Goal: Task Accomplishment & Management: Use online tool/utility

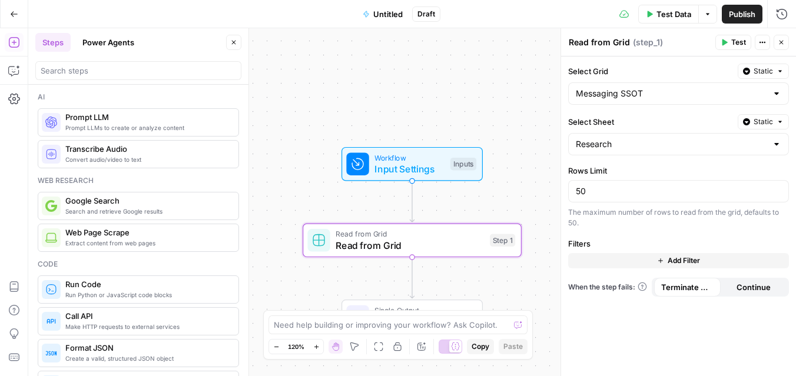
scroll to position [346, 0]
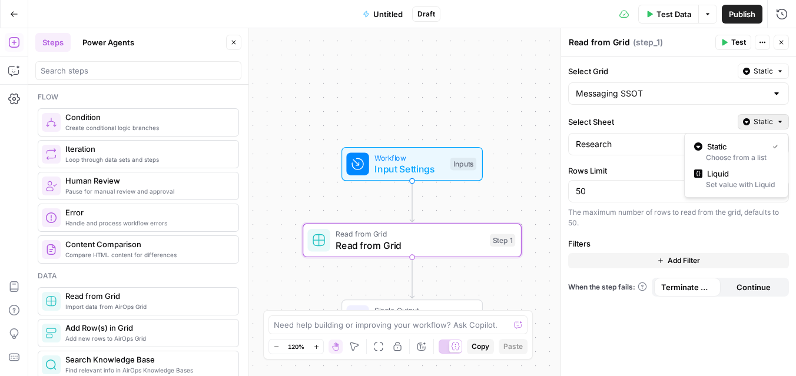
click at [786, 118] on button "Static" at bounding box center [763, 121] width 51 height 15
click at [666, 134] on div "Research" at bounding box center [678, 144] width 221 height 22
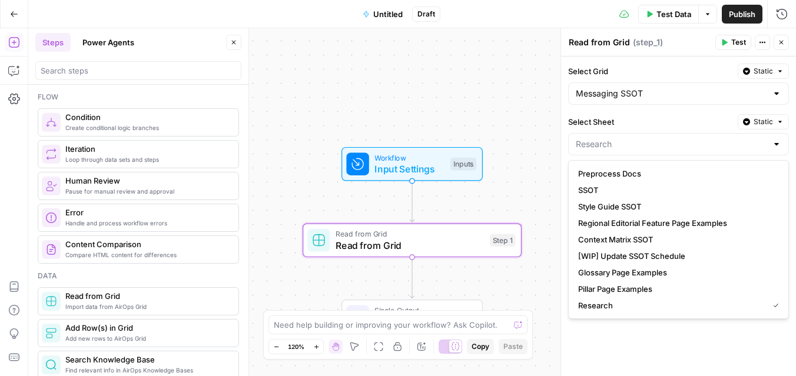
type input "Research"
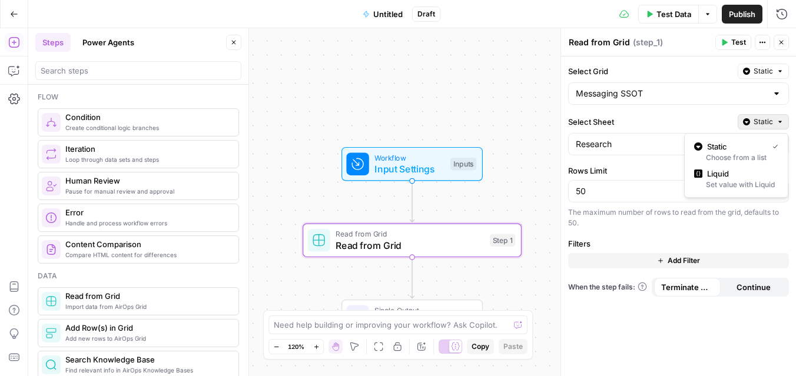
click at [768, 124] on span "Static" at bounding box center [763, 122] width 19 height 11
click at [744, 186] on div "Set value with Liquid" at bounding box center [736, 185] width 84 height 11
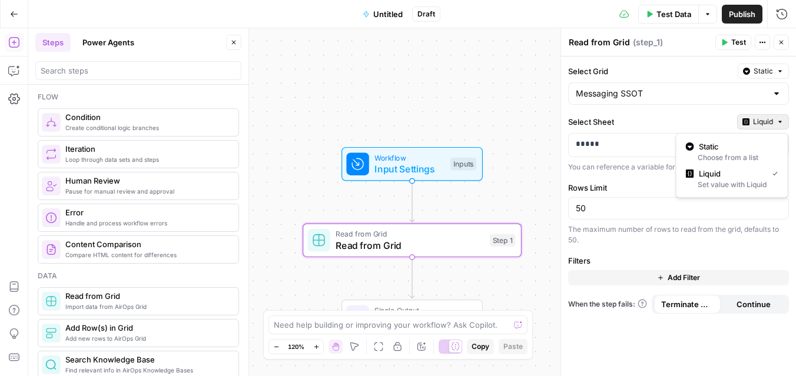
click at [766, 122] on span "Liquid" at bounding box center [763, 122] width 20 height 11
click at [740, 147] on span "Static" at bounding box center [736, 147] width 75 height 12
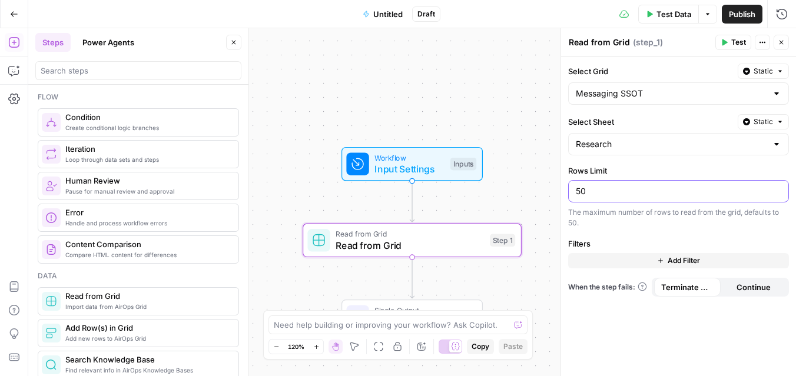
click at [625, 197] on input "50" at bounding box center [679, 192] width 206 height 12
click at [668, 258] on span "Add Filter" at bounding box center [684, 261] width 32 height 11
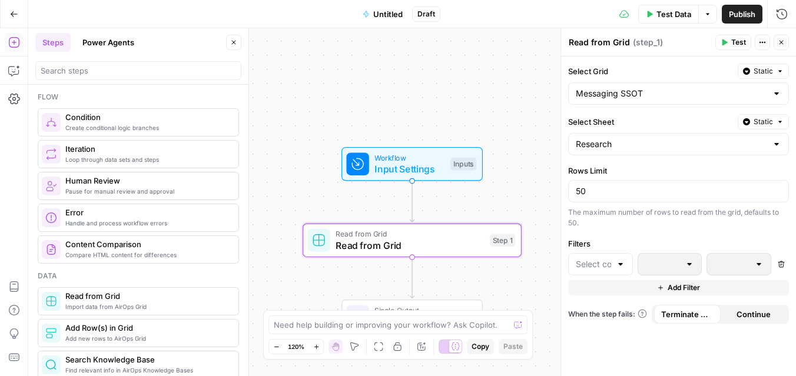
click at [596, 272] on div at bounding box center [600, 264] width 65 height 22
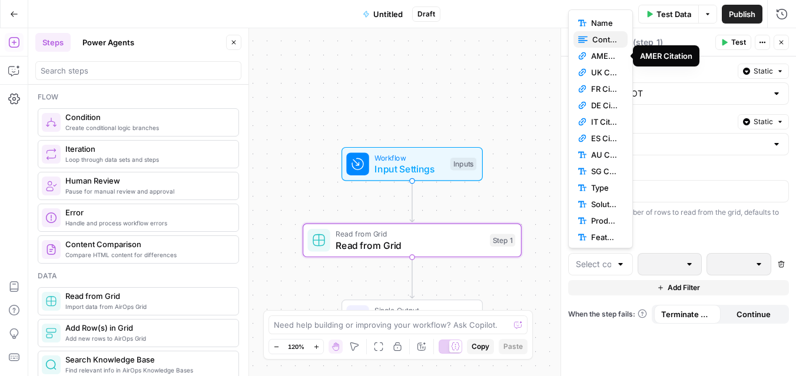
click at [602, 41] on span "Content" at bounding box center [605, 40] width 26 height 12
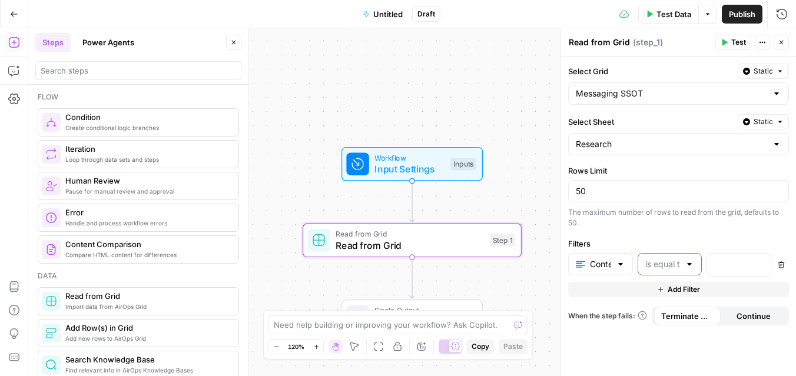
click at [677, 267] on input "text" at bounding box center [662, 265] width 35 height 12
type input "is equal to"
click at [605, 263] on input "text" at bounding box center [600, 265] width 21 height 12
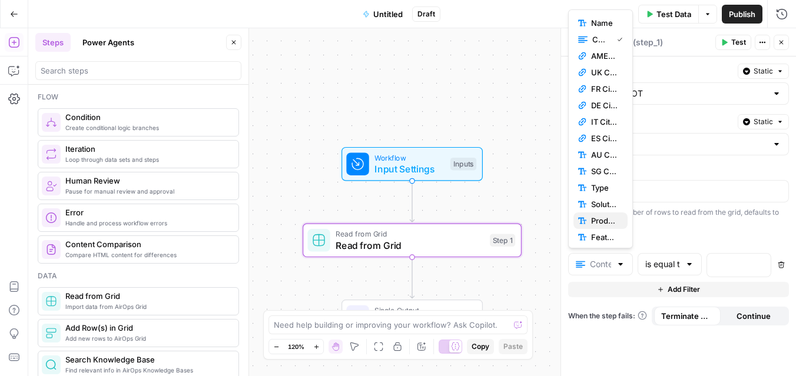
click at [602, 225] on span "Product" at bounding box center [604, 221] width 27 height 12
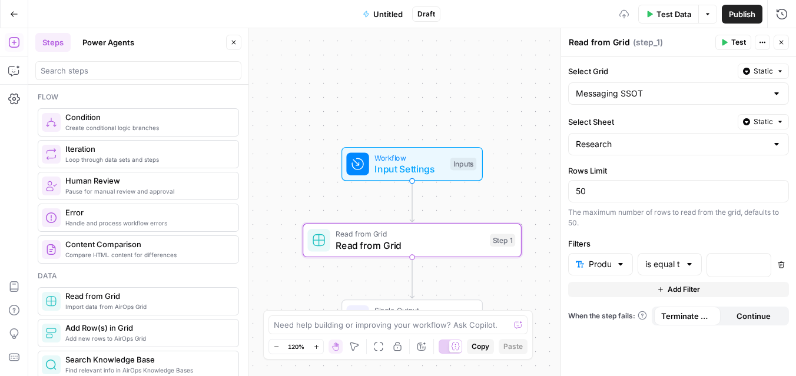
click at [660, 233] on div "Select Grid Static Messaging SSOT Select Sheet Static Research Rows Limit 50 Th…" at bounding box center [678, 217] width 235 height 320
click at [742, 277] on div "“/” to reference Variables Menu" at bounding box center [739, 265] width 65 height 24
click at [732, 266] on p at bounding box center [729, 265] width 31 height 12
click at [762, 265] on icon "button" at bounding box center [760, 264] width 6 height 6
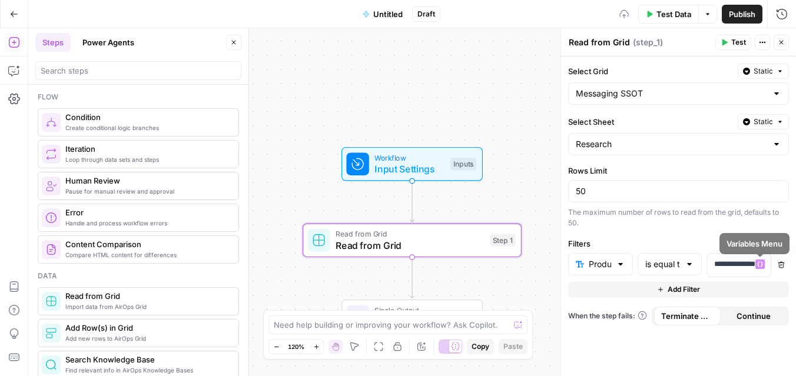
scroll to position [0, 1]
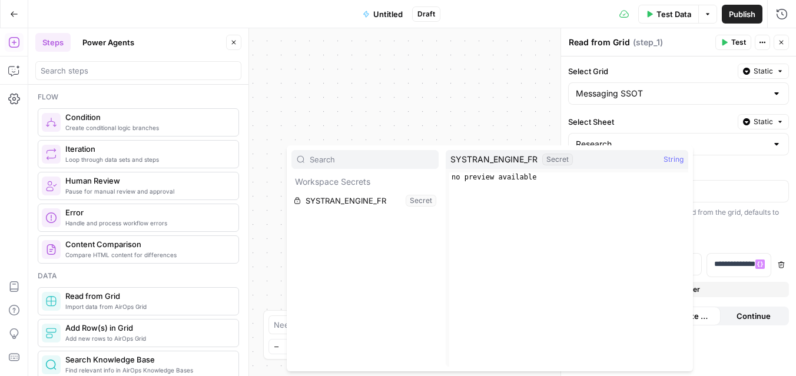
click at [713, 157] on div "**********" at bounding box center [678, 217] width 235 height 320
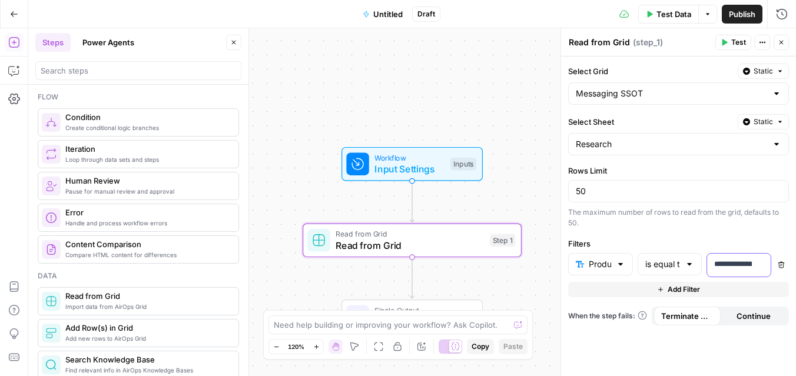
click at [737, 268] on p "**********" at bounding box center [738, 265] width 49 height 12
click at [737, 268] on p "**********" at bounding box center [728, 265] width 31 height 12
click at [753, 338] on div "**********" at bounding box center [678, 217] width 235 height 320
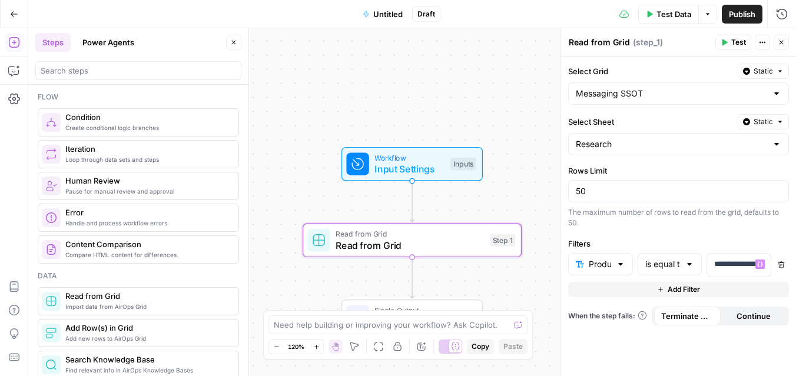
click at [693, 289] on span "Add Filter" at bounding box center [684, 289] width 32 height 11
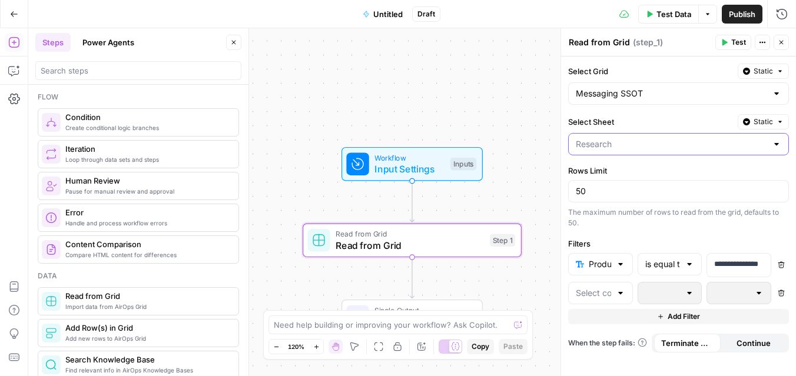
click at [640, 148] on input "Select Sheet" at bounding box center [671, 144] width 191 height 12
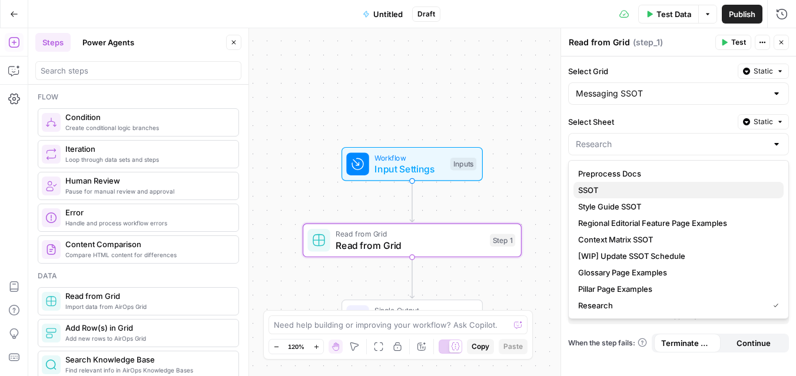
click at [623, 186] on span "SSOT" at bounding box center [676, 190] width 196 height 12
type input "SSOT"
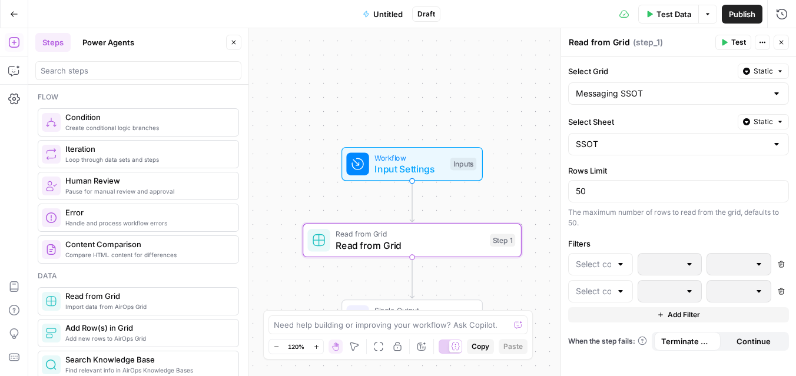
click at [613, 265] on div at bounding box center [600, 264] width 65 height 22
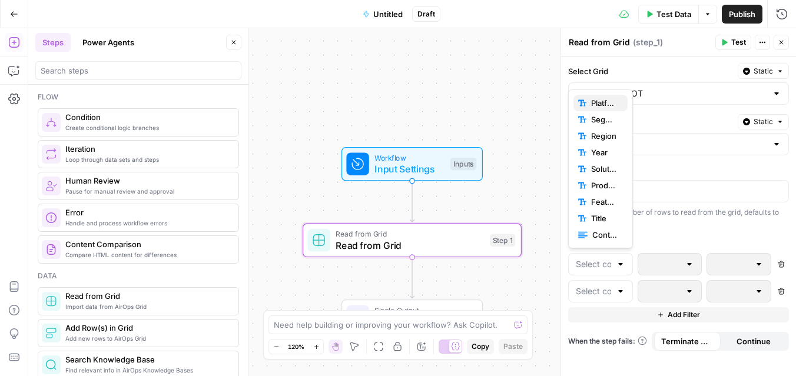
click at [607, 98] on span "Platform" at bounding box center [604, 103] width 27 height 12
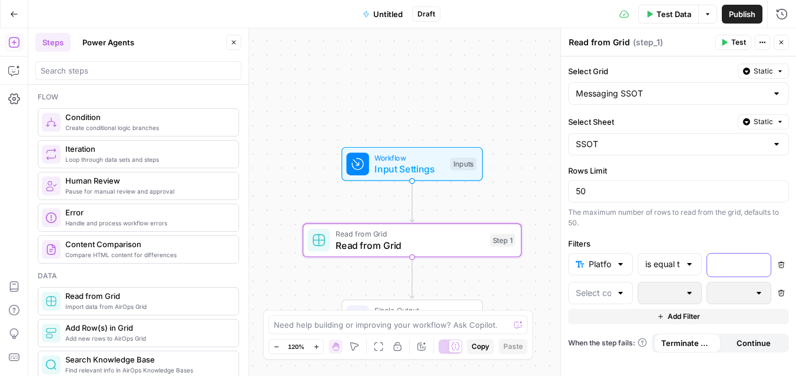
click at [723, 266] on p at bounding box center [729, 265] width 31 height 12
click at [760, 264] on icon "button" at bounding box center [760, 264] width 6 height 6
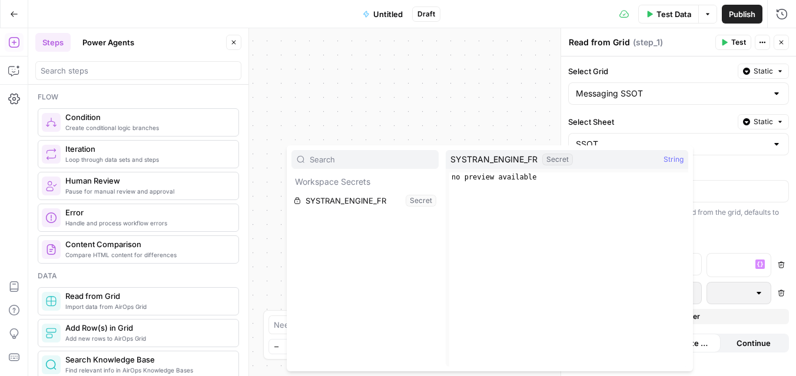
click at [571, 162] on div "Secret" at bounding box center [557, 160] width 31 height 12
click at [558, 160] on div "Secret" at bounding box center [557, 160] width 31 height 12
click at [663, 164] on div "SYSTRAN_ENGINE_FR Secret String" at bounding box center [567, 159] width 243 height 19
drag, startPoint x: 674, startPoint y: 162, endPoint x: 665, endPoint y: 162, distance: 9.4
click at [674, 162] on span "String" at bounding box center [674, 160] width 20 height 12
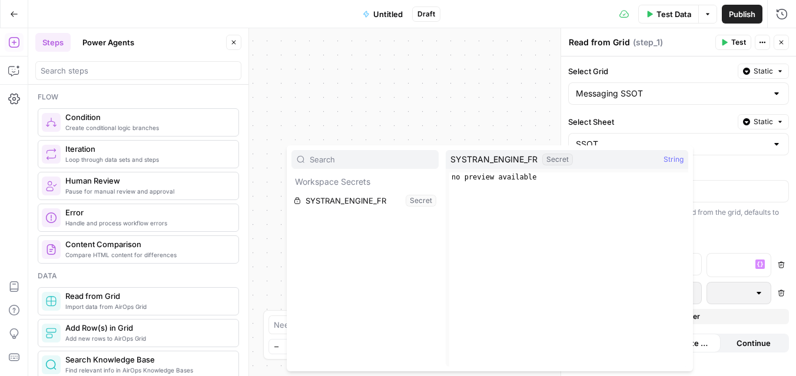
click at [330, 144] on div "Workflow Input Settings Inputs Read from Grid Read from Grid Step 1 Single Outp…" at bounding box center [412, 202] width 768 height 348
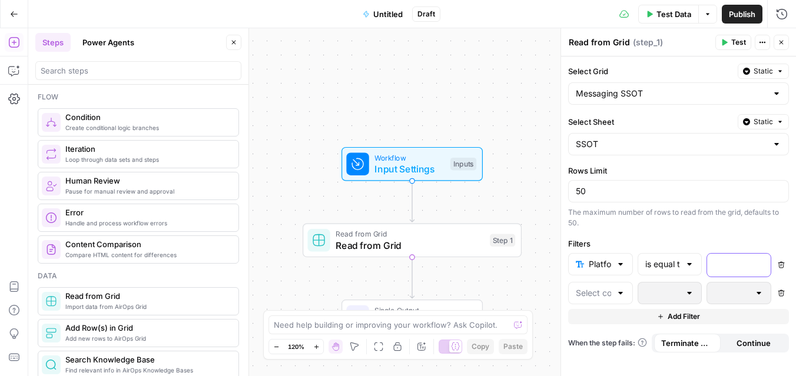
click at [713, 267] on div at bounding box center [729, 265] width 45 height 23
click at [730, 274] on div at bounding box center [729, 265] width 45 height 23
click at [611, 290] on input "text" at bounding box center [593, 293] width 35 height 12
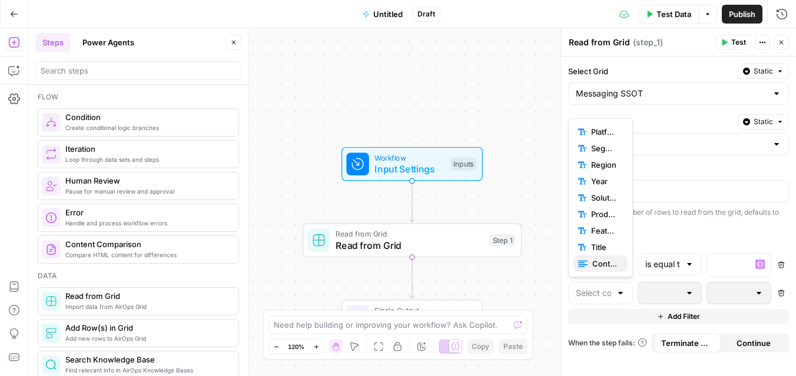
click at [607, 263] on span "Content" at bounding box center [605, 264] width 26 height 12
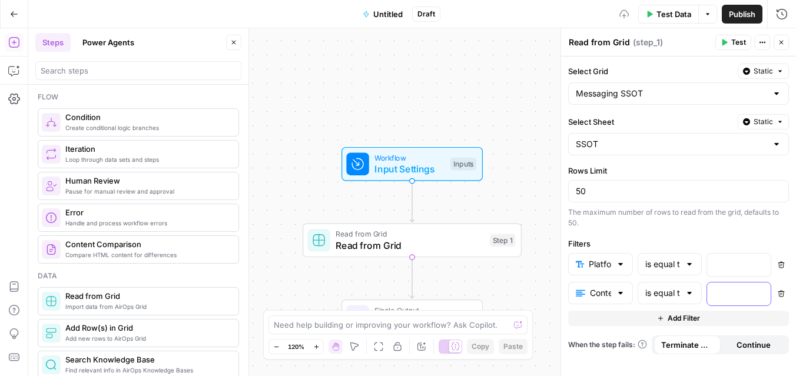
click at [726, 286] on div at bounding box center [729, 294] width 45 height 23
